Goal: Navigation & Orientation: Find specific page/section

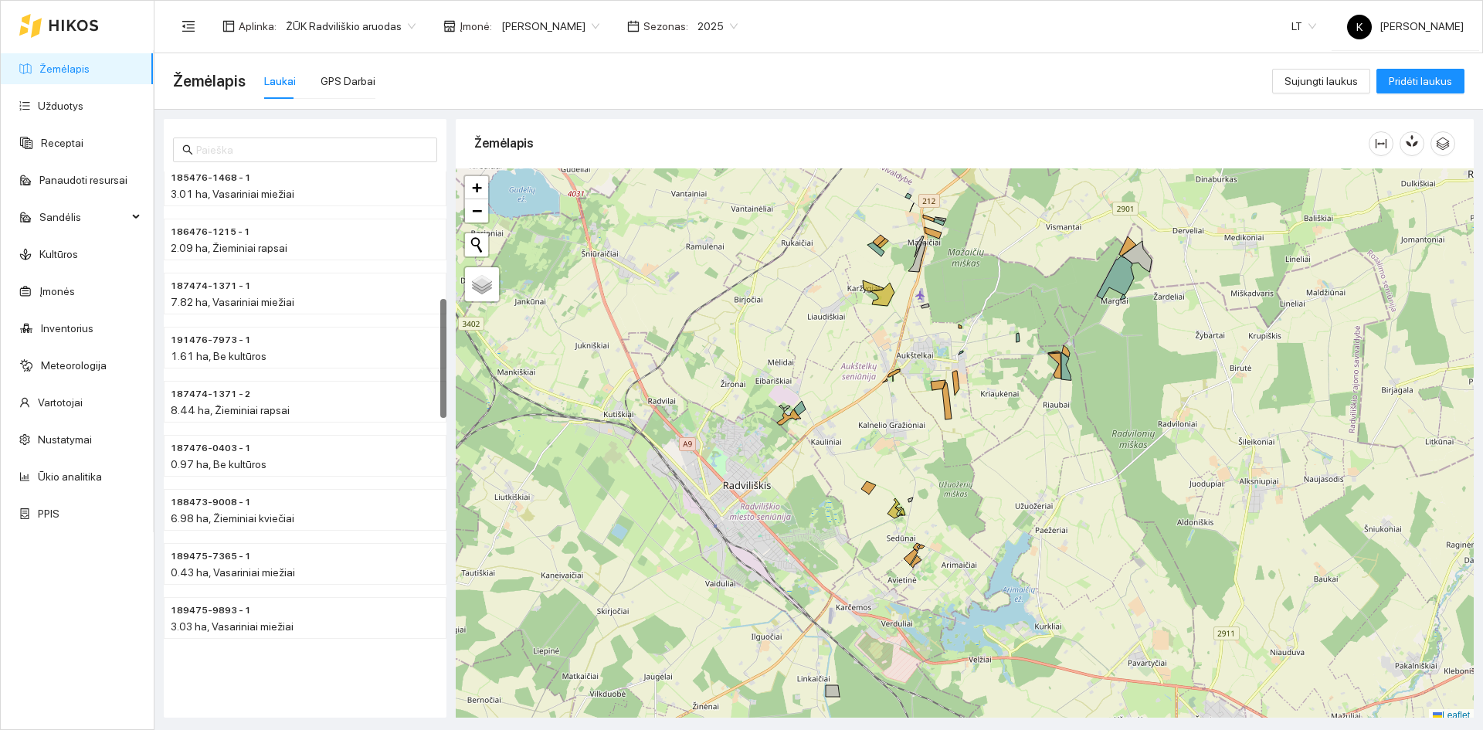
scroll to position [484, 0]
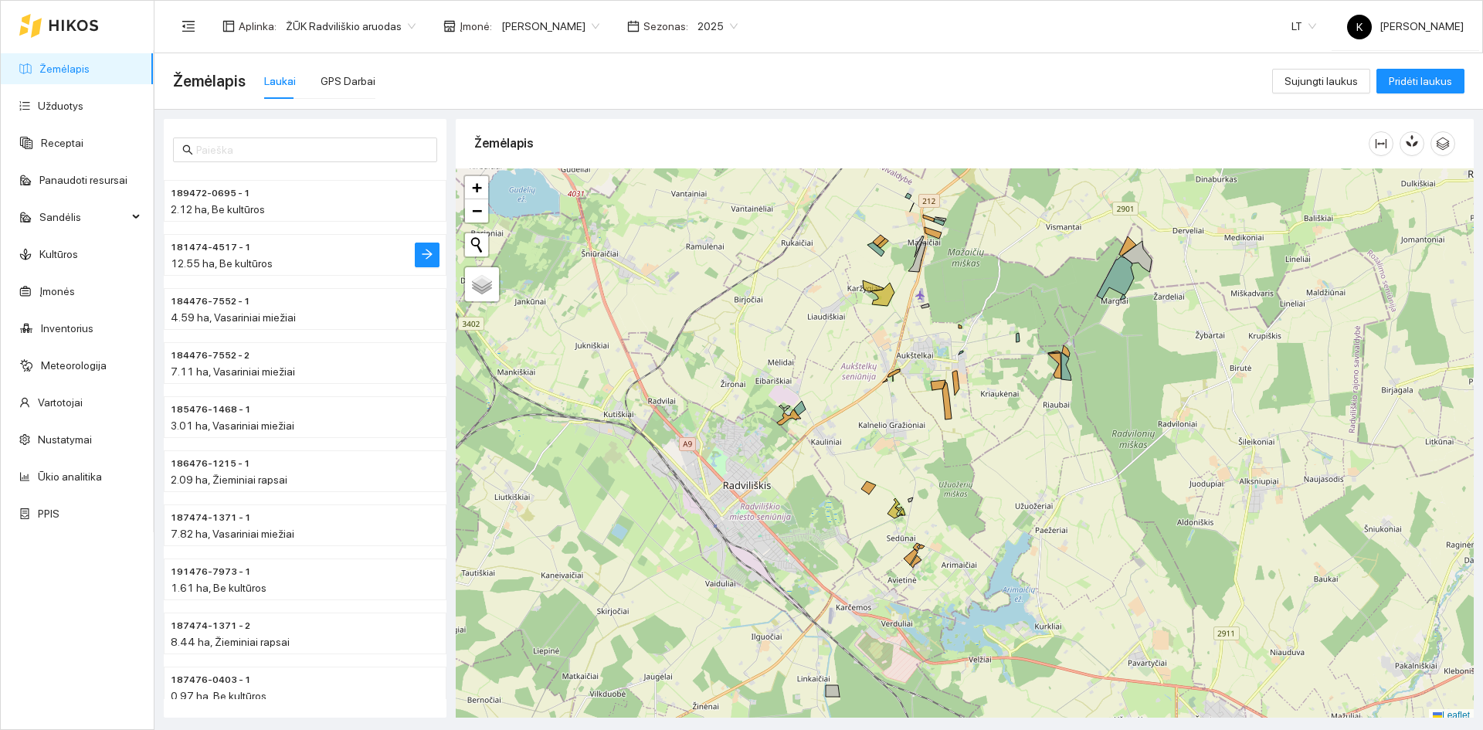
click at [191, 254] on span "181474-4517 - 1" at bounding box center [211, 247] width 80 height 15
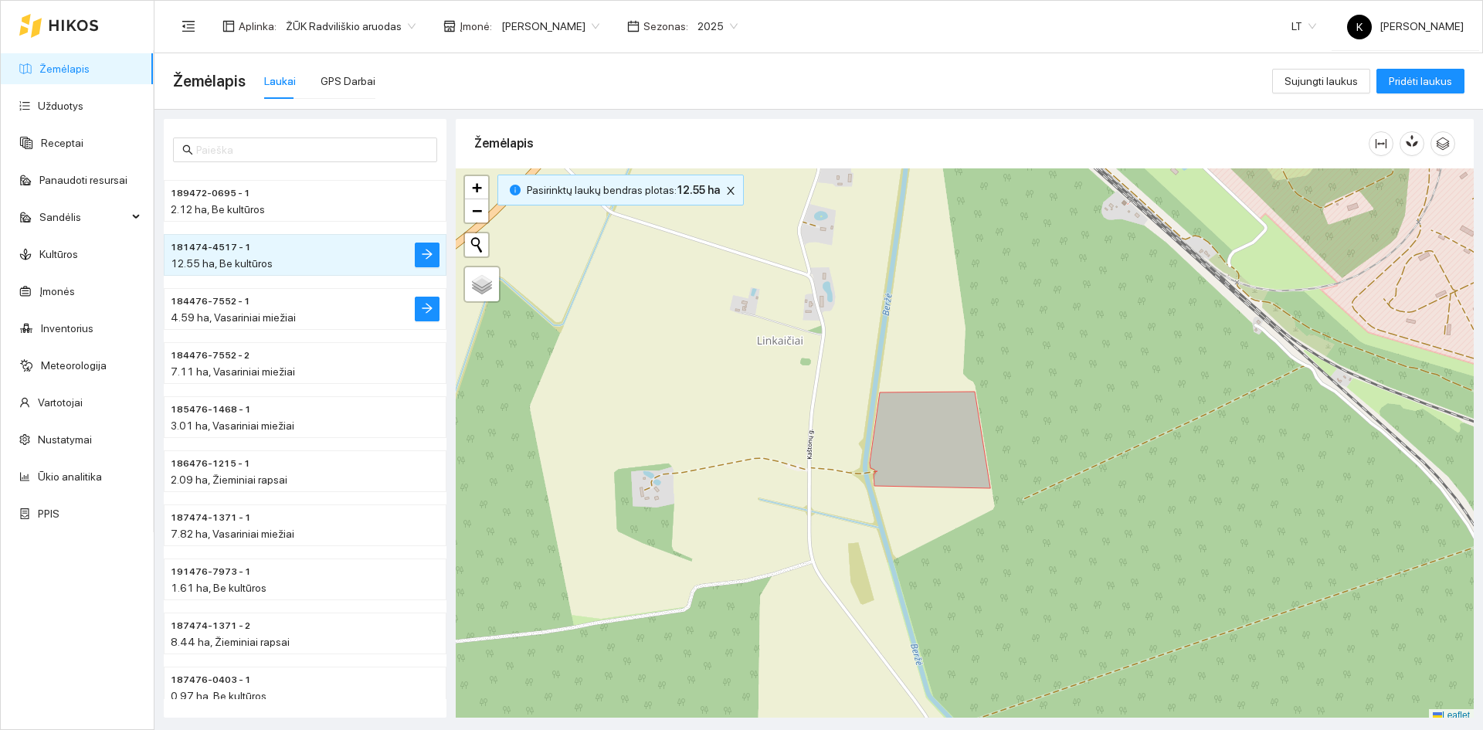
click at [198, 297] on span "184476-7552 - 1" at bounding box center [211, 301] width 80 height 15
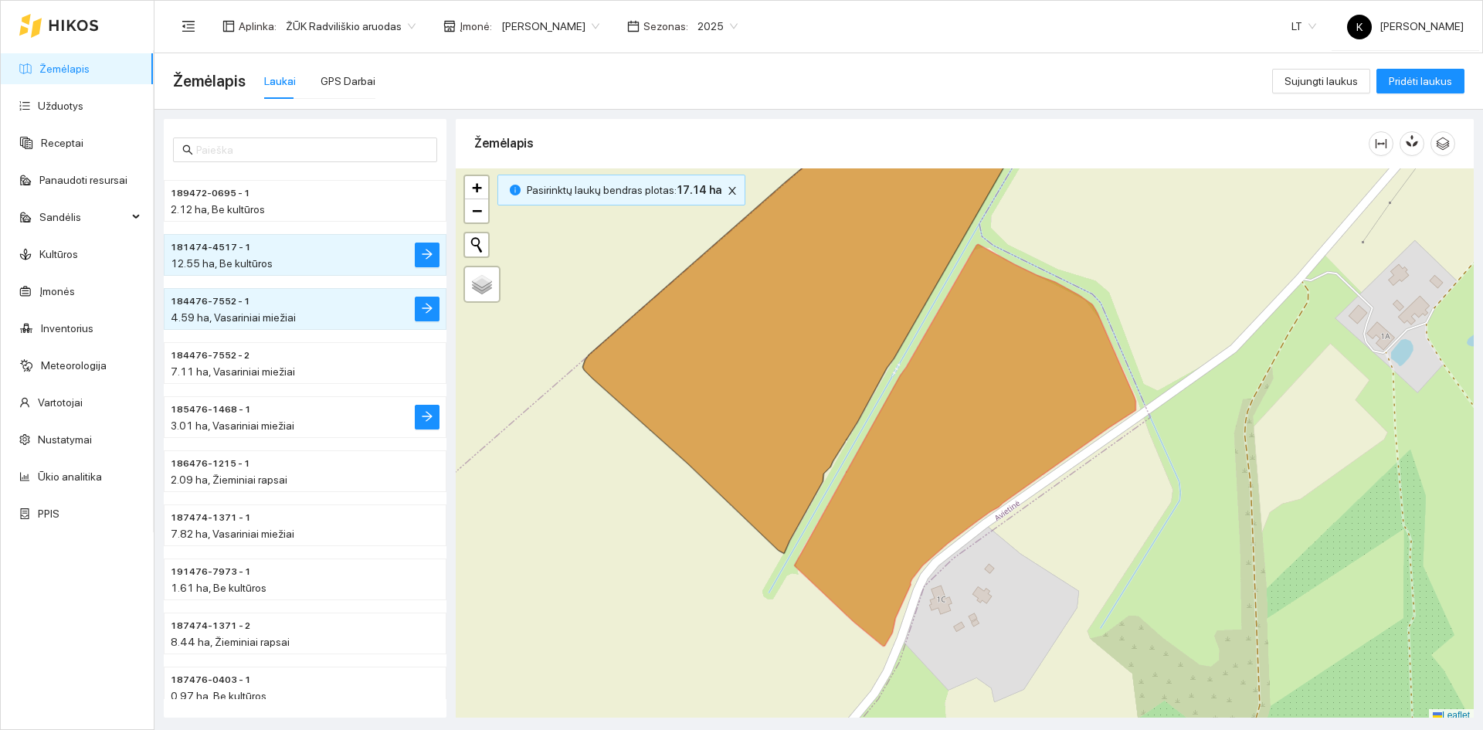
click at [218, 411] on span "185476-1468 - 1" at bounding box center [211, 409] width 80 height 15
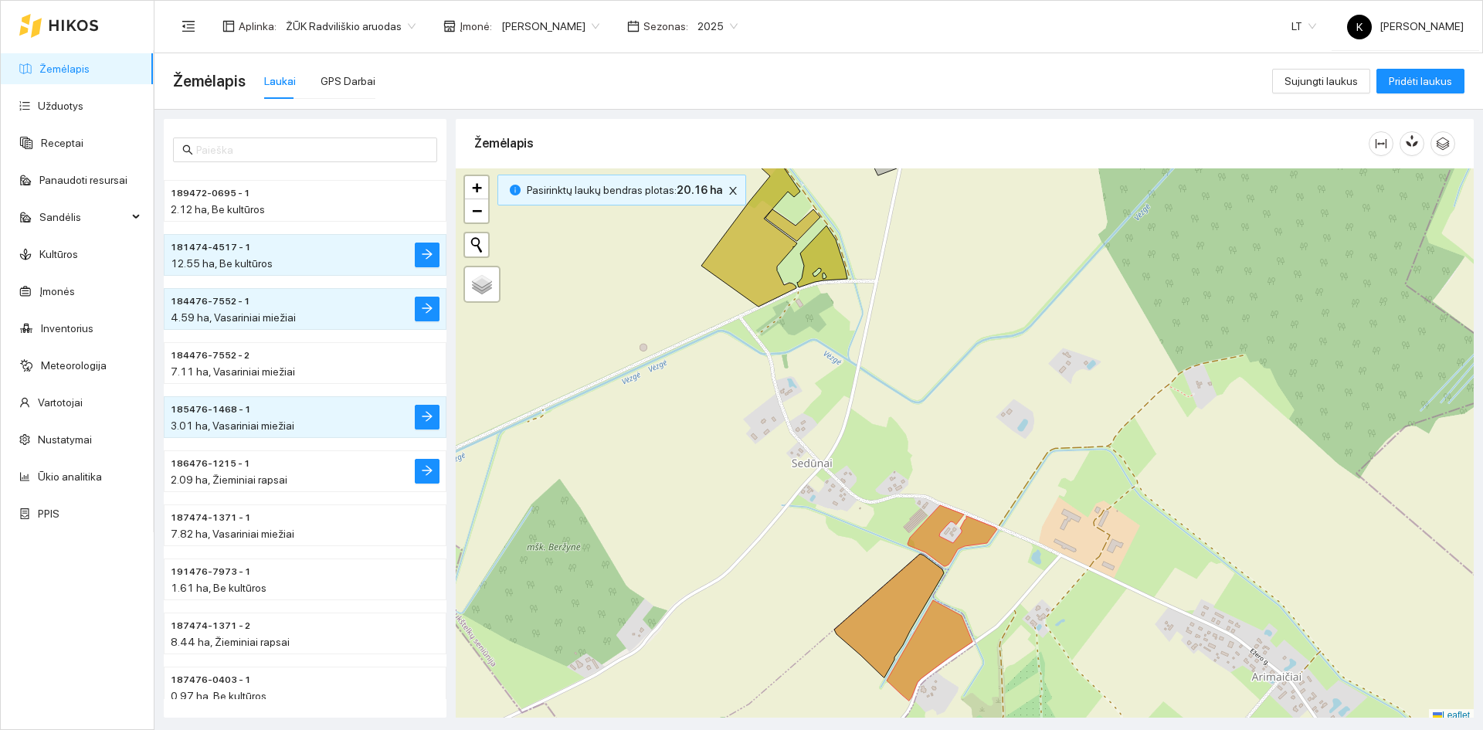
click at [222, 475] on span "2.09 ha, Žieminiai rapsai" at bounding box center [229, 479] width 117 height 12
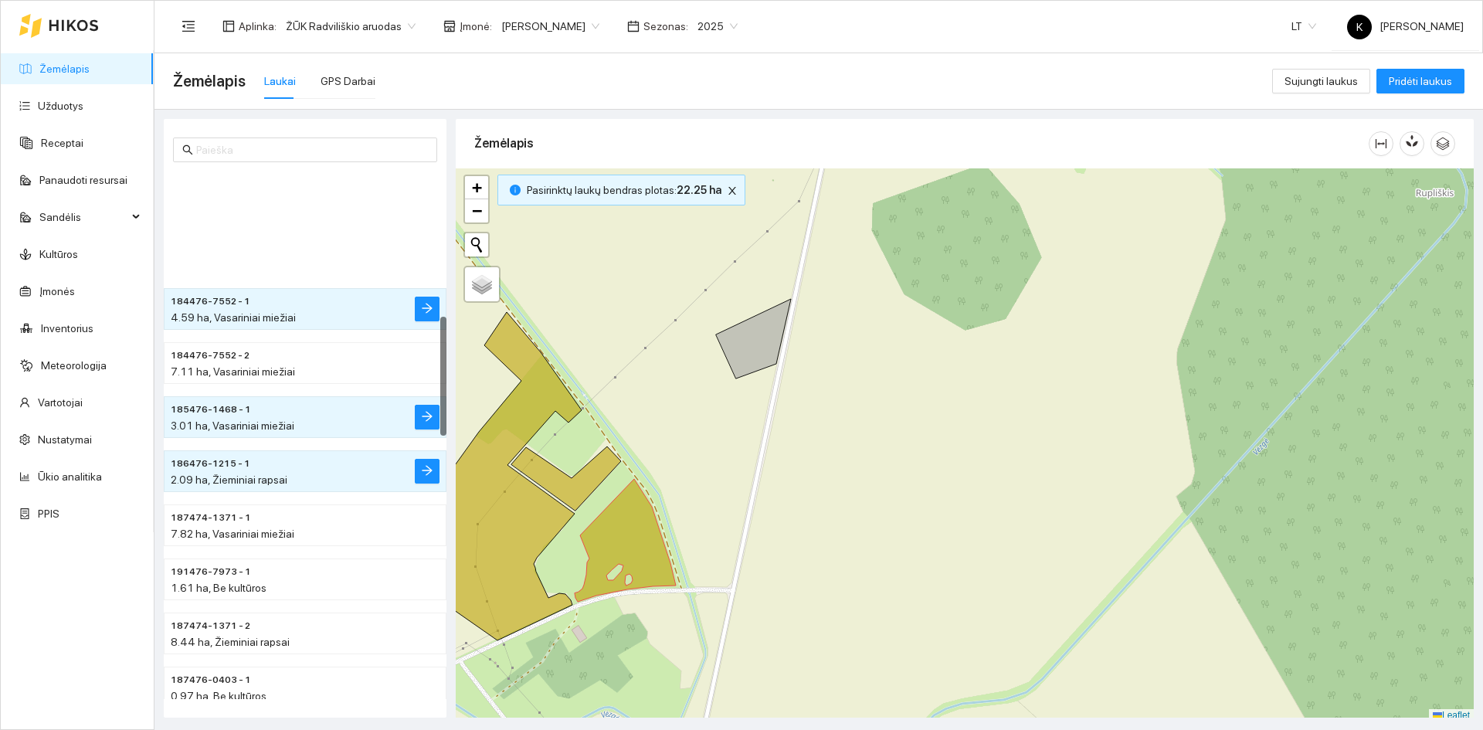
scroll to position [639, 0]
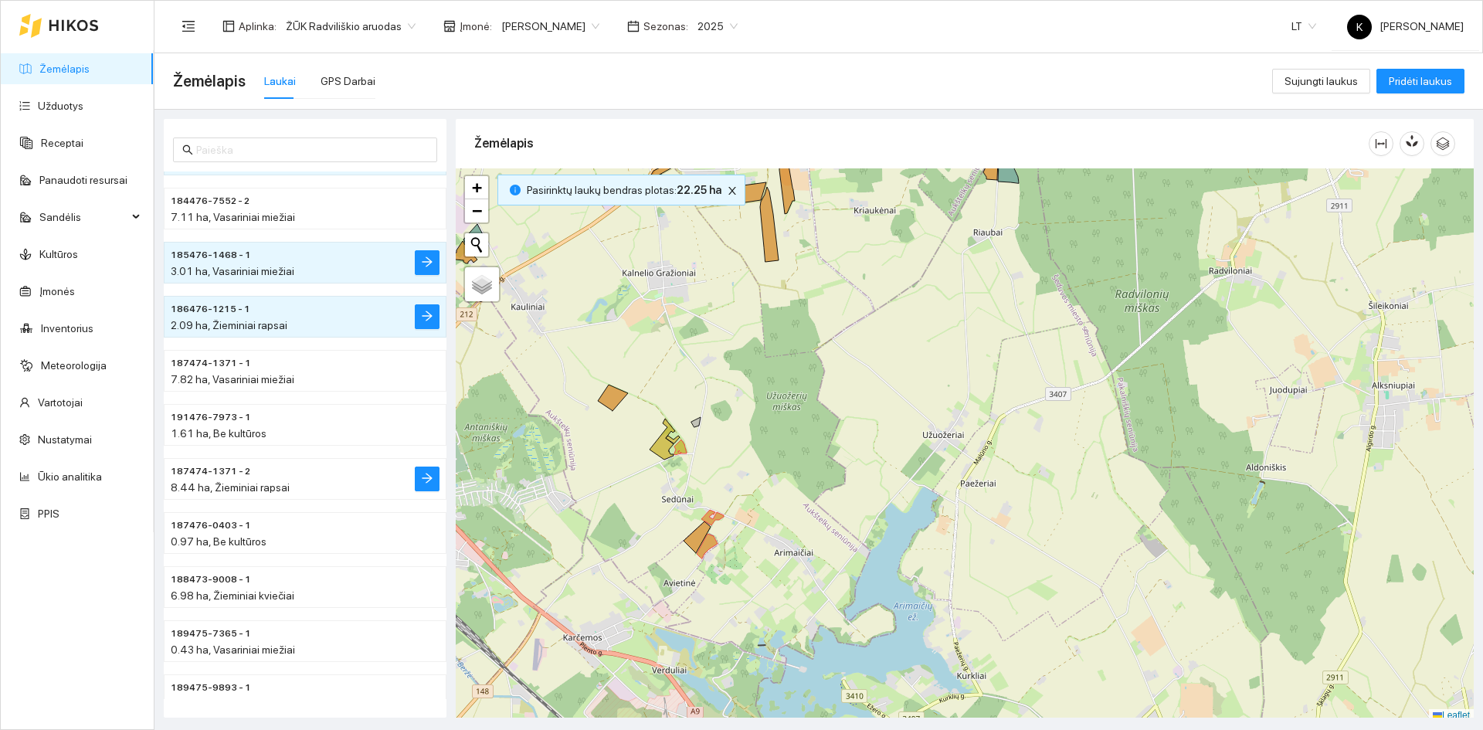
click at [202, 479] on div "8.44 ha, Žieminiai rapsai" at bounding box center [274, 487] width 207 height 17
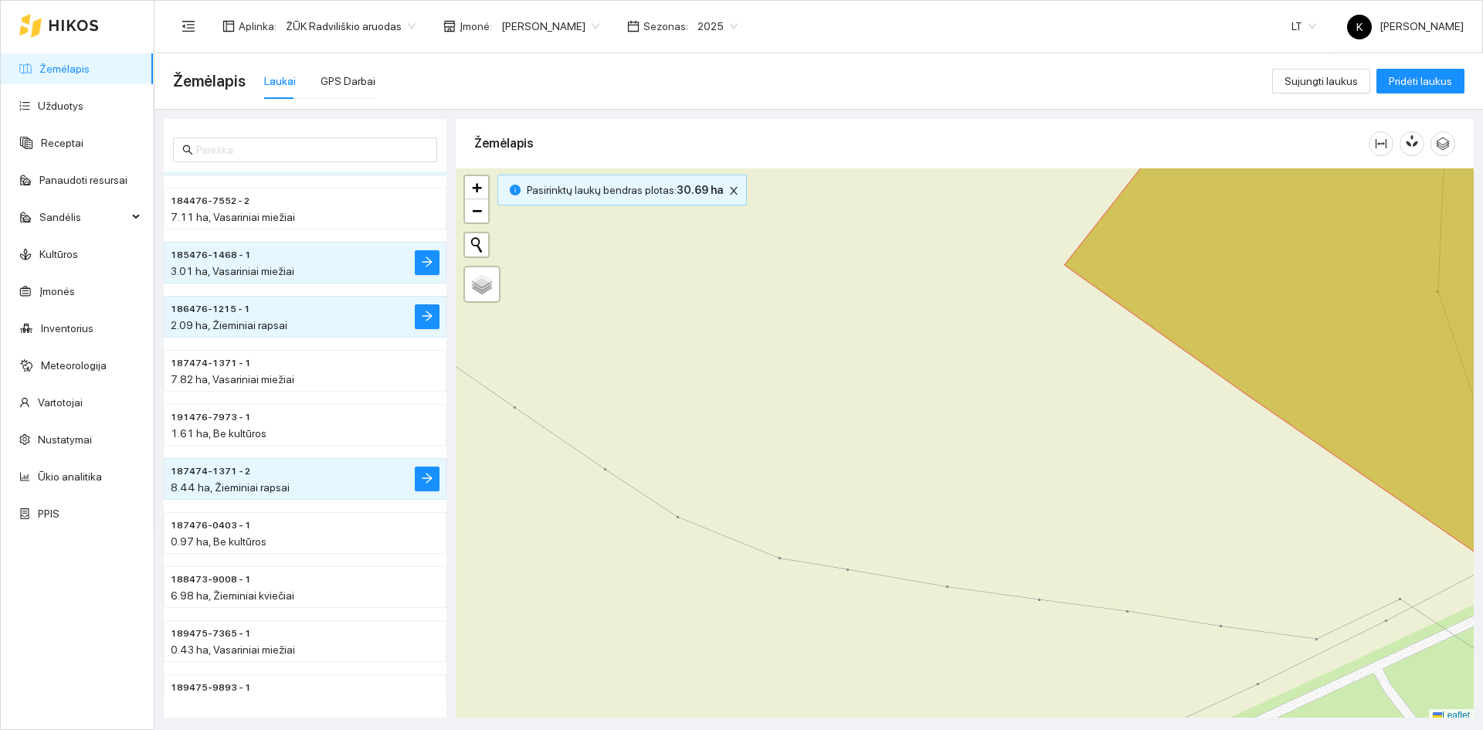
scroll to position [5, 0]
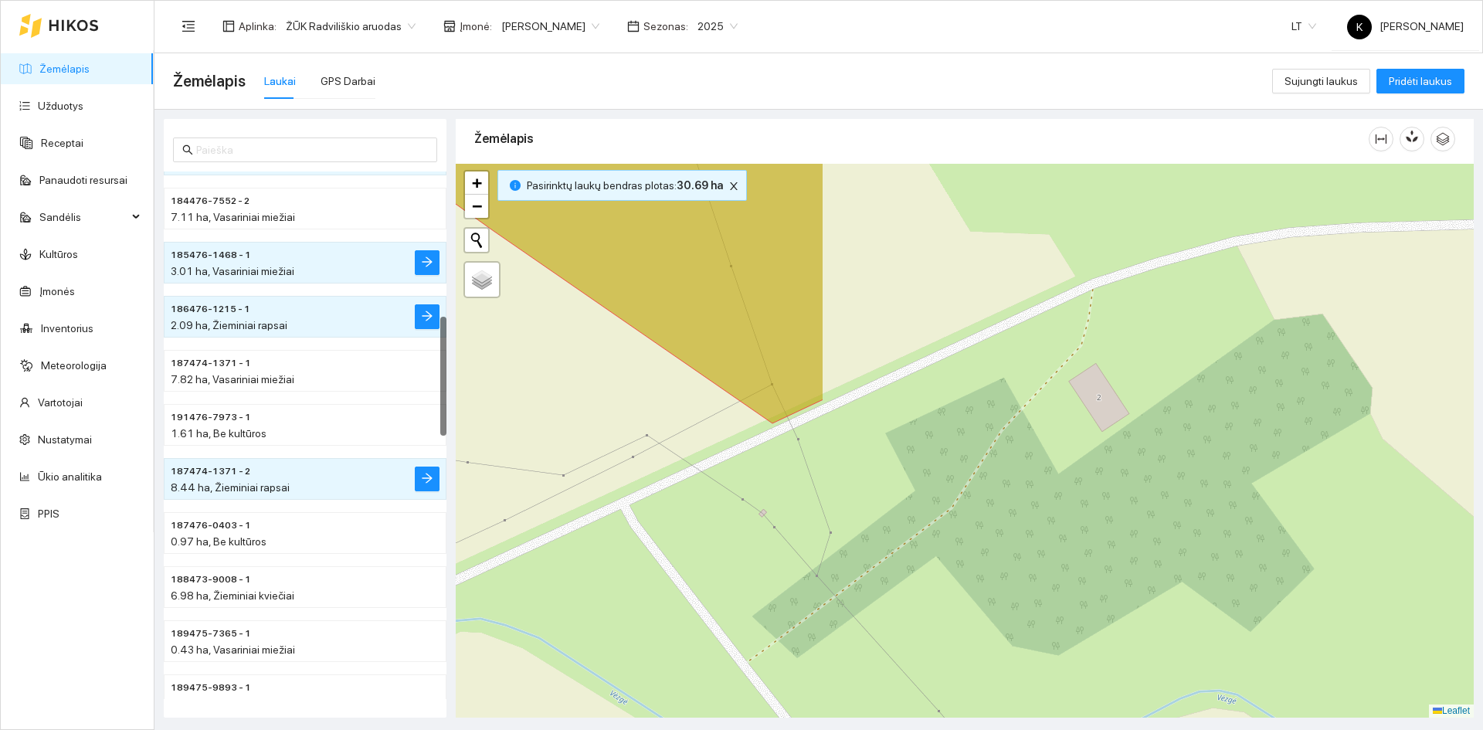
drag, startPoint x: 1032, startPoint y: 507, endPoint x: 280, endPoint y: 347, distance: 769.5
click at [280, 347] on div "184476-7552 - 1 4.59 ha, Vasariniai miežiai 184476-7552 - 2 7.11 ha, Vasariniai…" at bounding box center [814, 414] width 1328 height 608
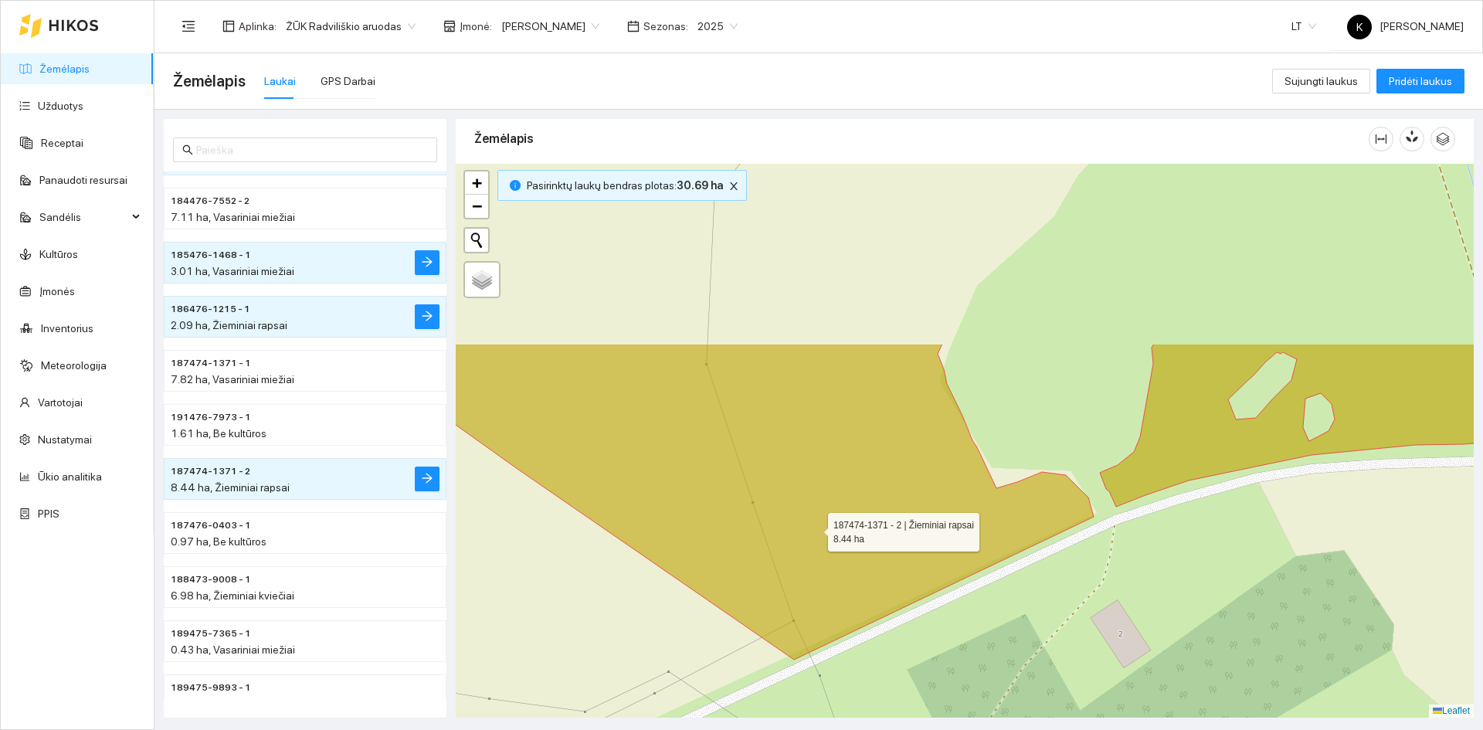
drag, startPoint x: 792, startPoint y: 291, endPoint x: 814, endPoint y: 527, distance: 237.3
click at [814, 527] on icon at bounding box center [734, 502] width 719 height 316
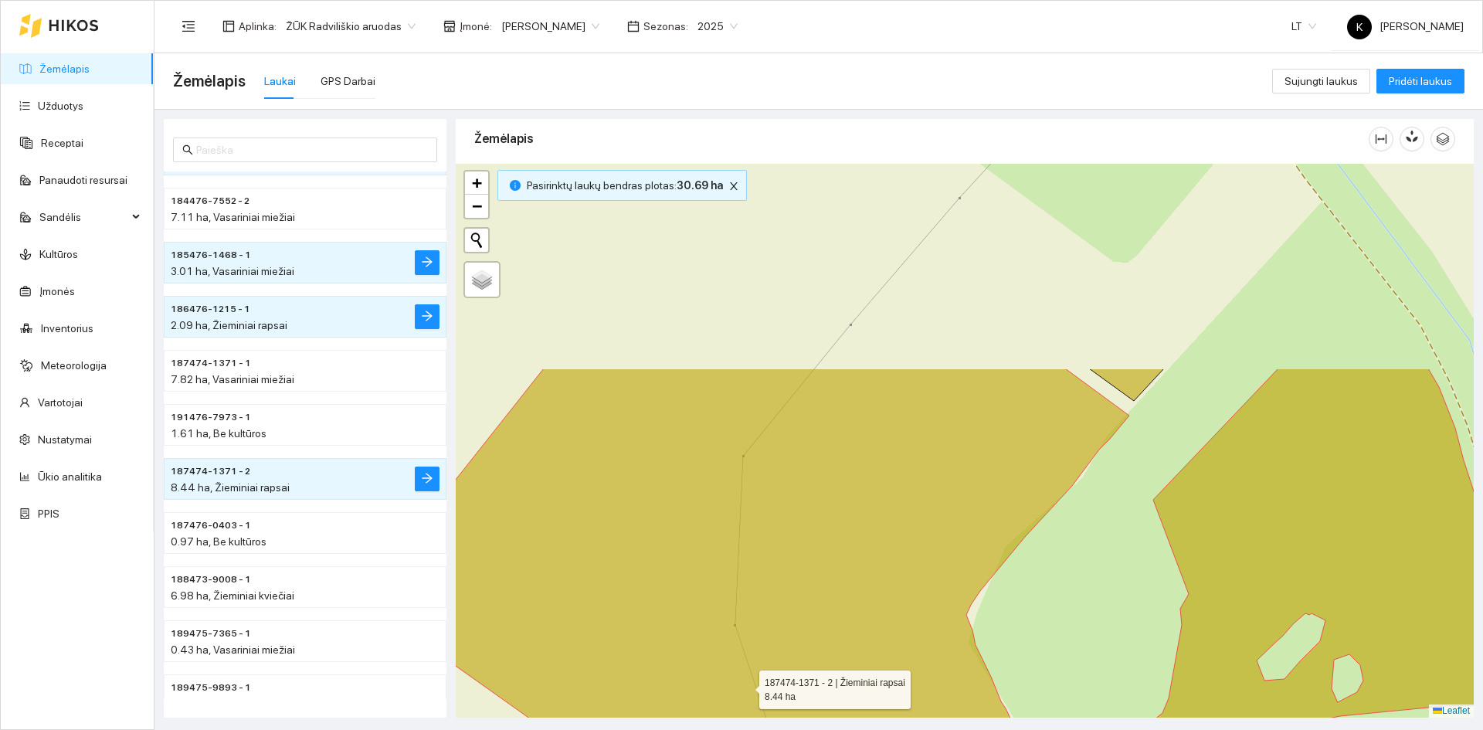
drag, startPoint x: 716, startPoint y: 422, endPoint x: 744, endPoint y: 683, distance: 262.6
click at [744, 683] on icon at bounding box center [755, 644] width 748 height 552
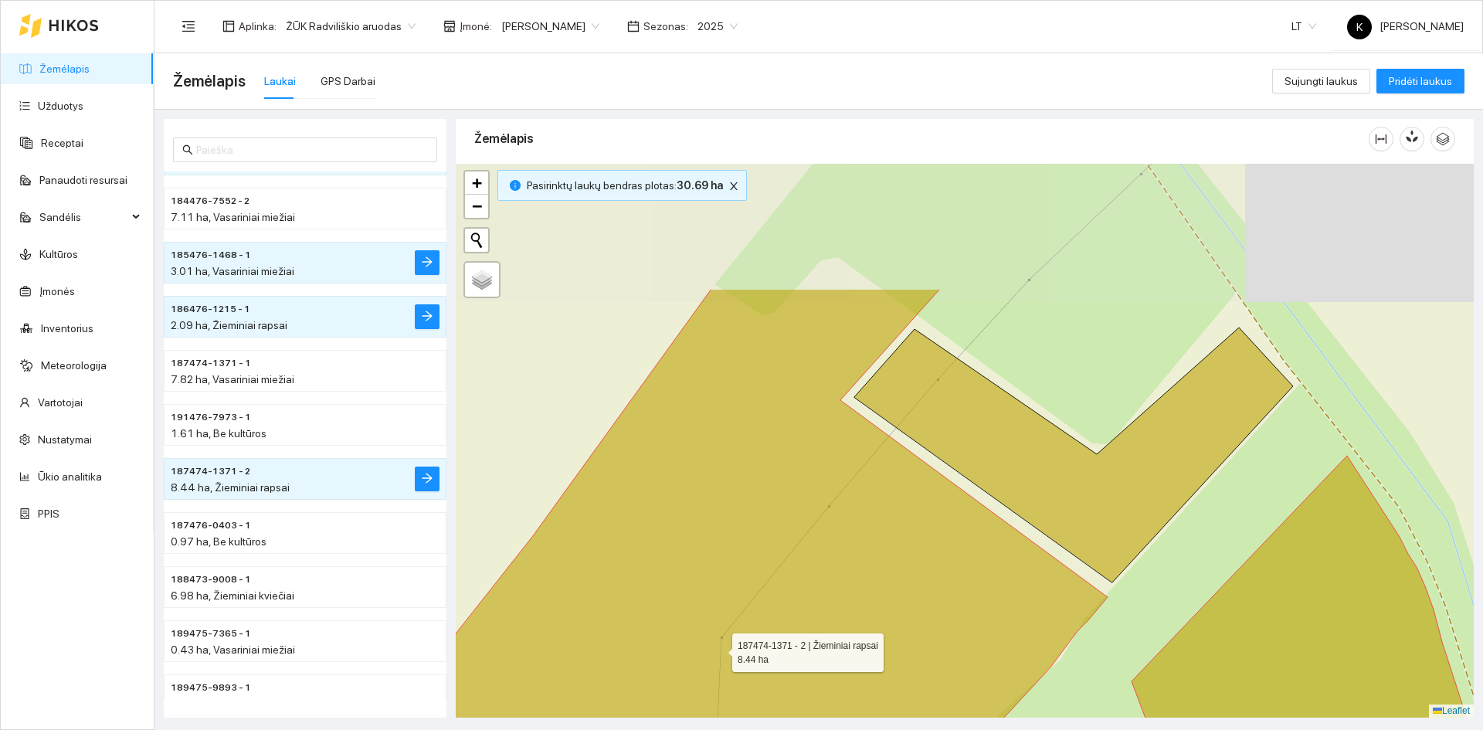
drag, startPoint x: 740, startPoint y: 465, endPoint x: 718, endPoint y: 646, distance: 182.8
click at [718, 646] on icon at bounding box center [724, 622] width 768 height 666
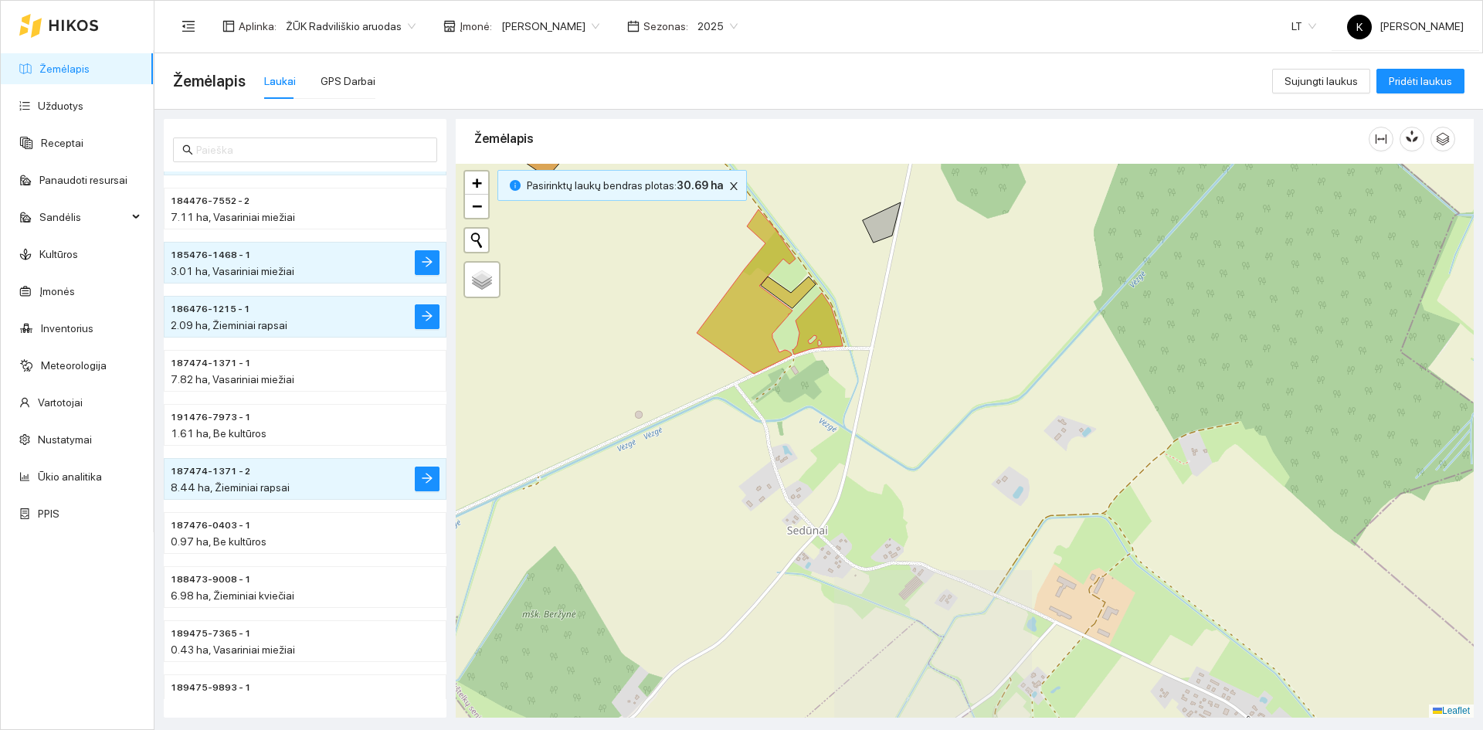
drag, startPoint x: 994, startPoint y: 646, endPoint x: 1008, endPoint y: 332, distance: 313.8
click at [1008, 332] on div "+ − Nieko nerasta. Bandykite dar kartą. Žemėlapis Palydovas Leaflet" at bounding box center [965, 441] width 1018 height 554
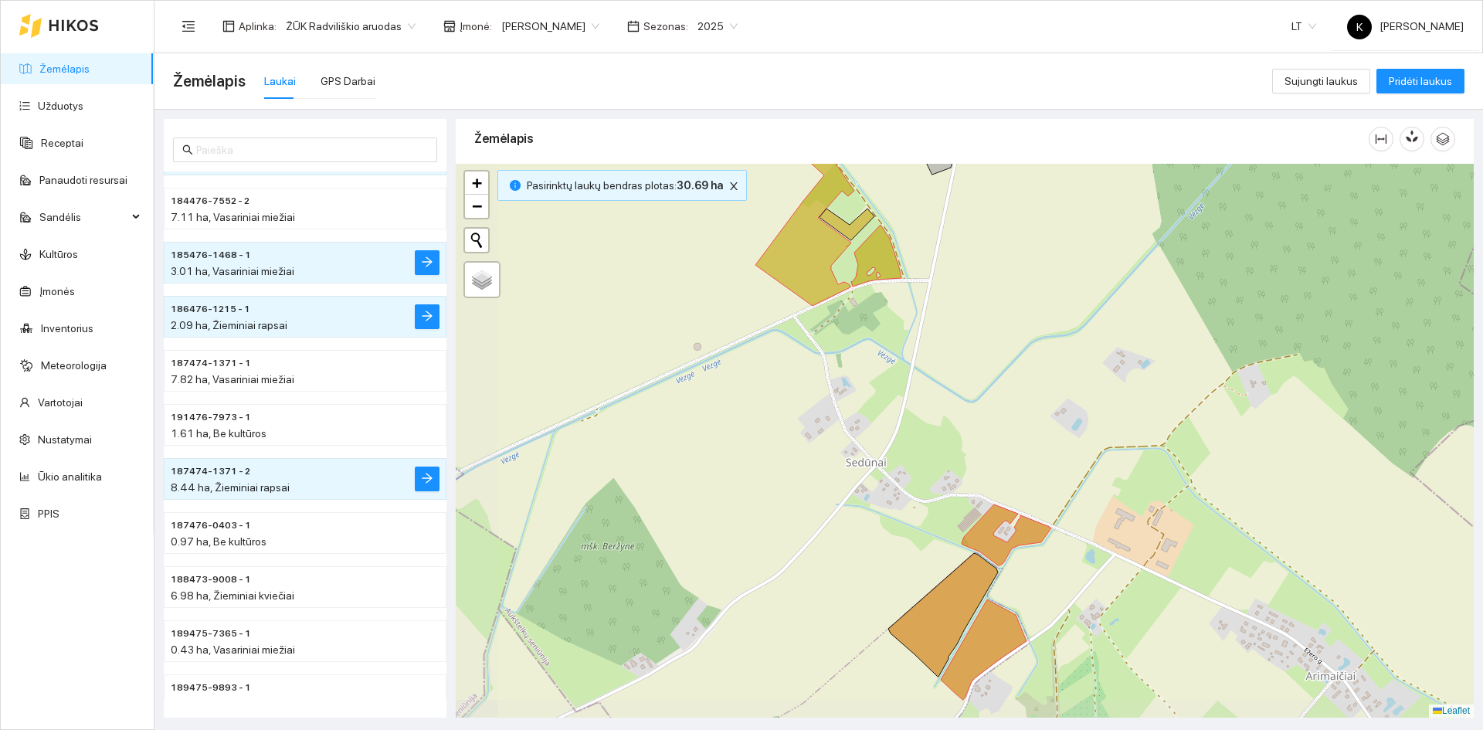
drag, startPoint x: 1017, startPoint y: 644, endPoint x: 1076, endPoint y: 576, distance: 89.8
click at [1076, 576] on div "+ − Nieko nerasta. Bandykite dar kartą. Žemėlapis Palydovas Leaflet" at bounding box center [965, 441] width 1018 height 554
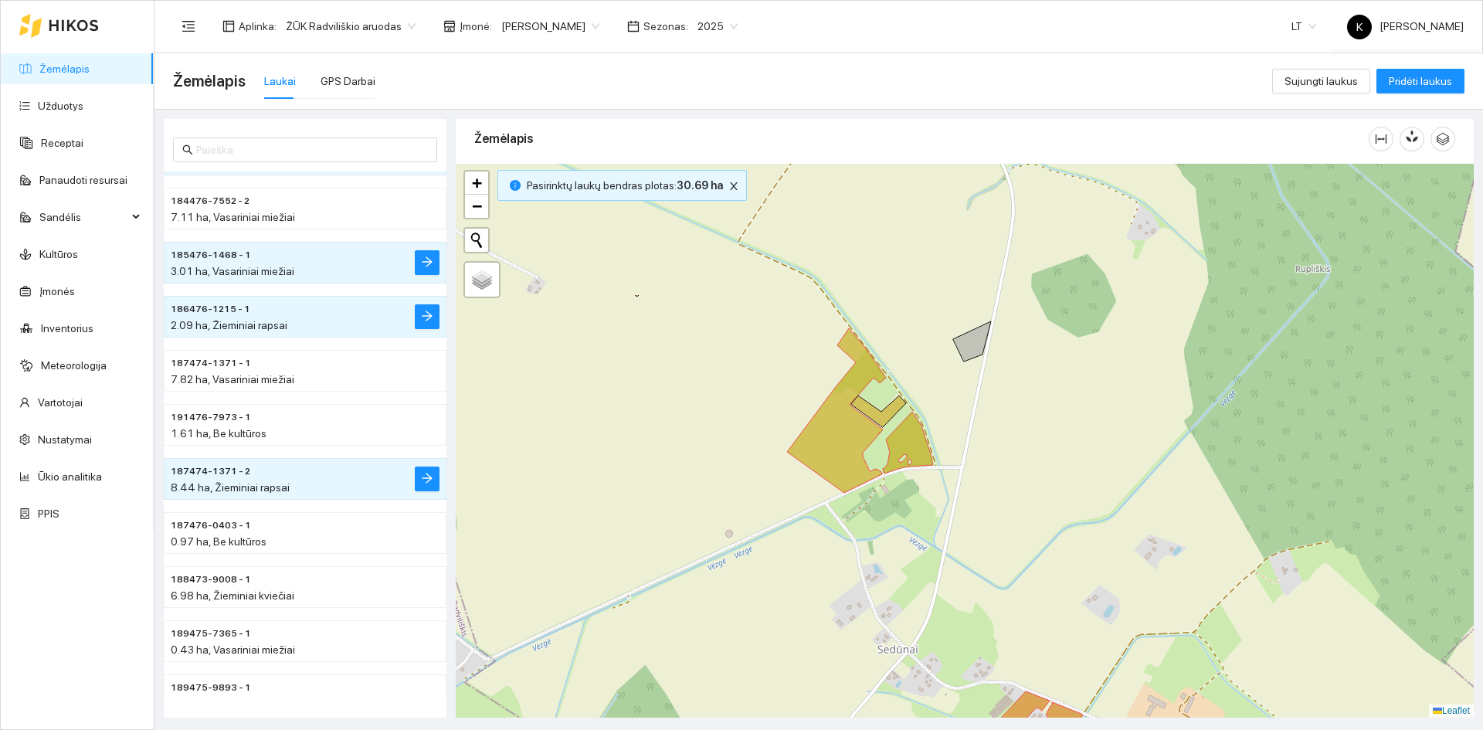
drag, startPoint x: 940, startPoint y: 273, endPoint x: 971, endPoint y: 460, distance: 189.5
click at [971, 460] on div "+ − Nieko nerasta. Bandykite dar kartą. Žemėlapis Palydovas Leaflet" at bounding box center [965, 441] width 1018 height 554
